Goal: Entertainment & Leisure: Browse casually

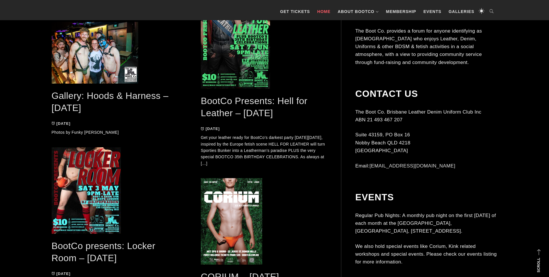
scroll to position [1269, 0]
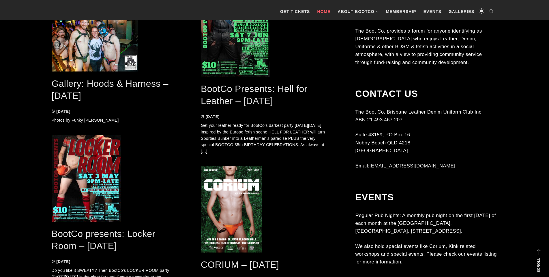
drag, startPoint x: 166, startPoint y: 29, endPoint x: 167, endPoint y: 36, distance: 7.9
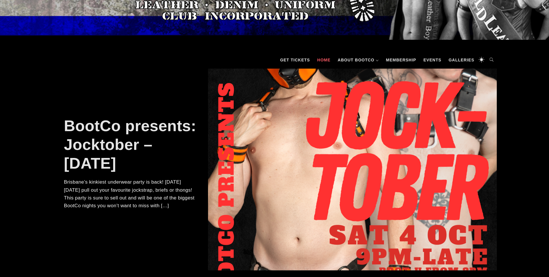
scroll to position [87, 0]
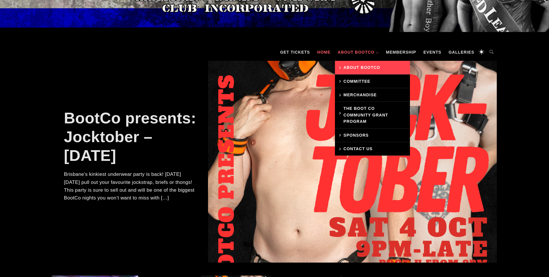
click at [364, 63] on link "About BootCo" at bounding box center [372, 68] width 75 height 14
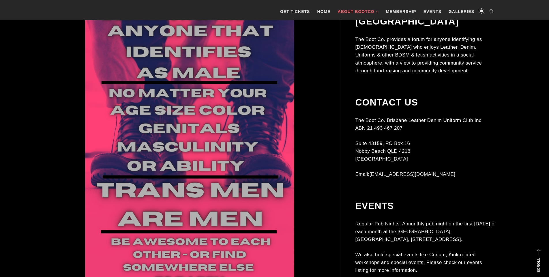
scroll to position [135, 0]
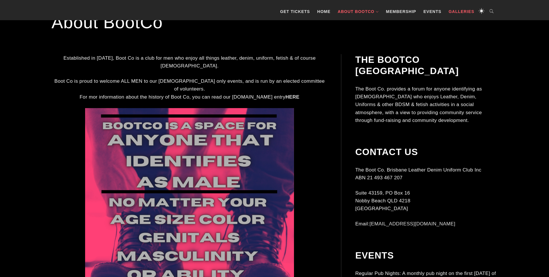
click at [466, 11] on link "Galleries" at bounding box center [461, 11] width 31 height 17
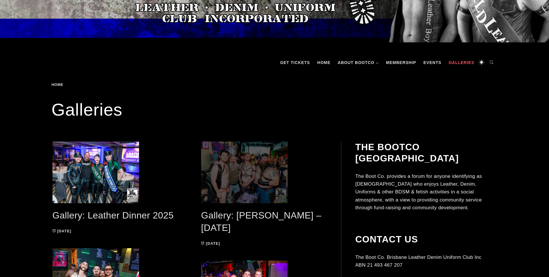
scroll to position [87, 0]
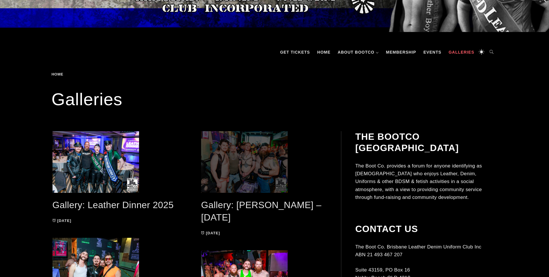
click at [242, 159] on span at bounding box center [264, 162] width 126 height 62
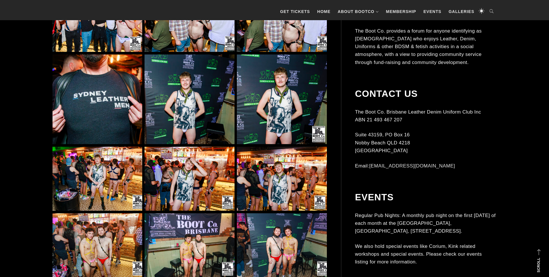
scroll to position [3116, 0]
